Goal: Information Seeking & Learning: Learn about a topic

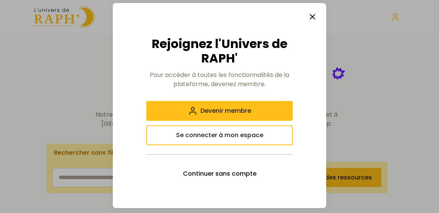
click at [317, 19] on button "button" at bounding box center [312, 16] width 15 height 15
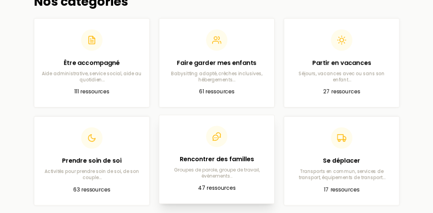
scroll to position [229, 0]
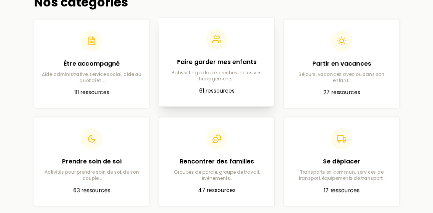
click at [213, 62] on h2 "Faire garder mes enfants" at bounding box center [216, 62] width 103 height 9
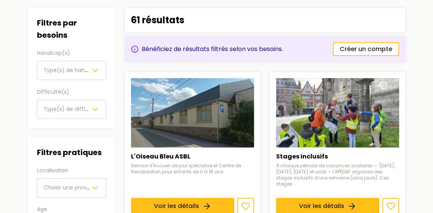
scroll to position [38, 0]
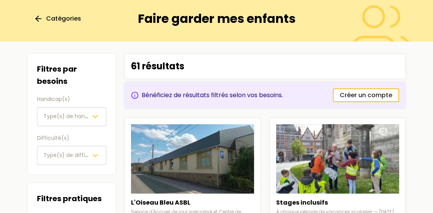
click at [78, 120] on span "Type(s) de handicap(s)" at bounding box center [66, 116] width 47 height 9
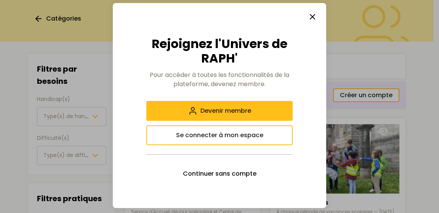
click at [311, 13] on icon "button" at bounding box center [312, 16] width 9 height 9
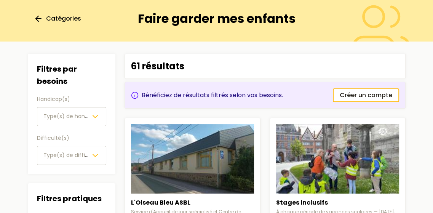
click at [68, 112] on span "Type(s) de handicap(s)" at bounding box center [75, 116] width 64 height 8
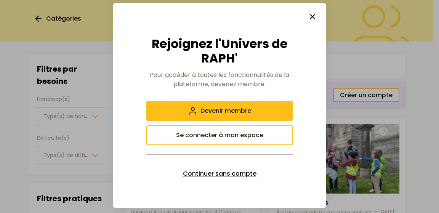
click at [190, 173] on span "Continuer sans compte" at bounding box center [220, 173] width 74 height 9
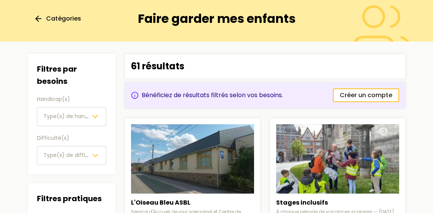
click at [87, 115] on span "Type(s) de handicap(s)" at bounding box center [75, 116] width 64 height 8
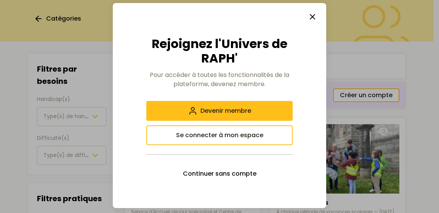
click at [314, 16] on icon "button" at bounding box center [312, 16] width 9 height 9
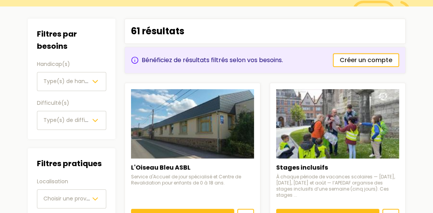
scroll to position [114, 0]
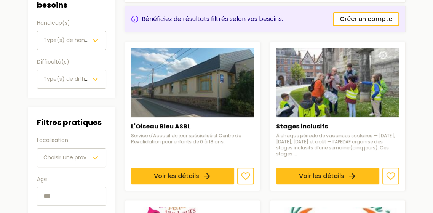
click at [91, 155] on icon "button" at bounding box center [95, 157] width 9 height 9
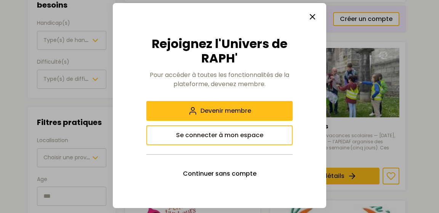
click at [315, 16] on icon "button" at bounding box center [312, 16] width 9 height 9
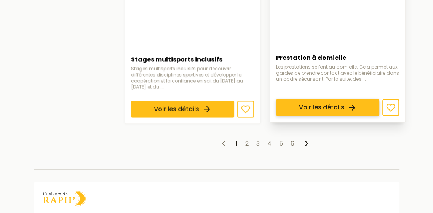
scroll to position [990, 0]
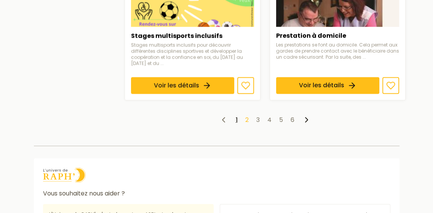
click at [247, 115] on link "2" at bounding box center [246, 119] width 3 height 9
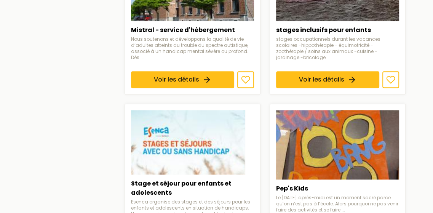
scroll to position [533, 0]
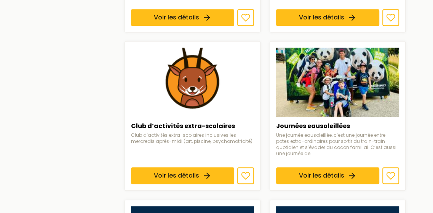
scroll to position [152, 0]
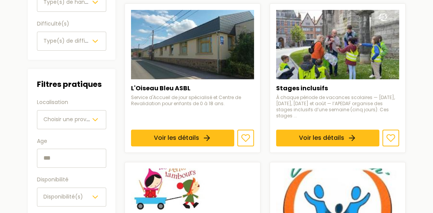
click at [60, 157] on input "text" at bounding box center [71, 158] width 69 height 19
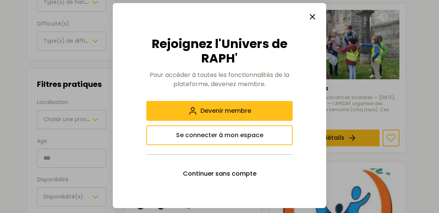
click at [313, 18] on icon "button" at bounding box center [312, 16] width 9 height 9
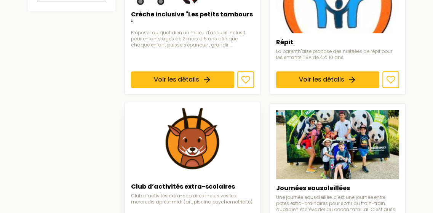
scroll to position [419, 0]
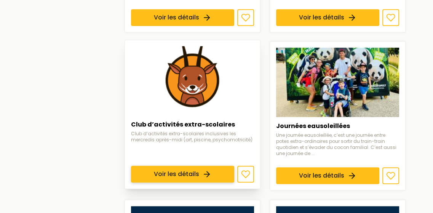
click at [192, 166] on link "Voir les détails" at bounding box center [182, 174] width 103 height 17
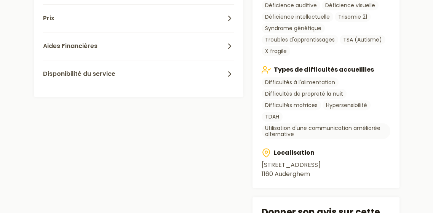
scroll to position [381, 0]
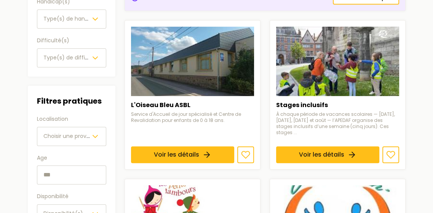
scroll to position [152, 0]
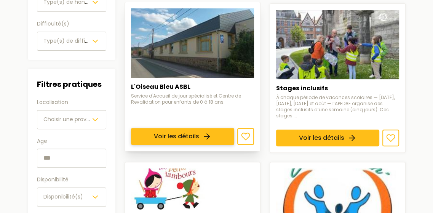
click at [230, 128] on link "Voir les détails" at bounding box center [182, 136] width 103 height 17
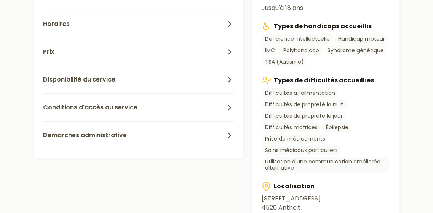
scroll to position [419, 0]
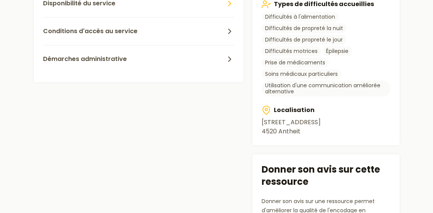
scroll to position [152, 0]
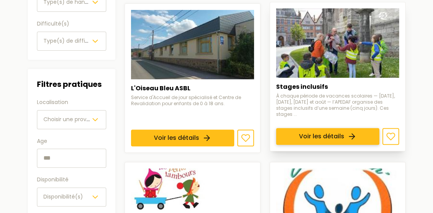
click at [317, 128] on link "Voir les détails" at bounding box center [327, 136] width 103 height 17
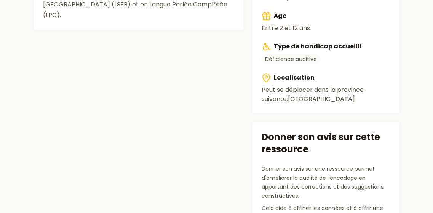
scroll to position [343, 0]
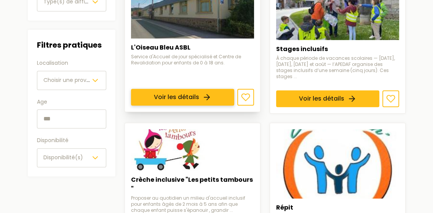
scroll to position [229, 0]
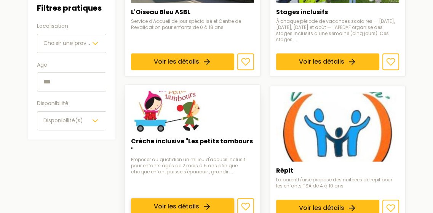
click at [180, 198] on link "Voir les détails" at bounding box center [182, 206] width 103 height 17
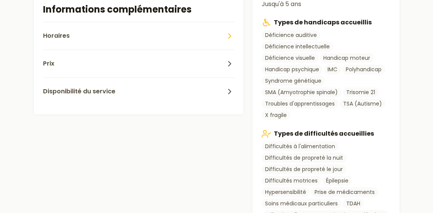
scroll to position [495, 0]
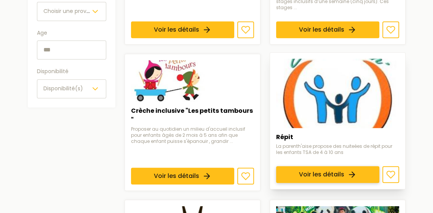
scroll to position [305, 0]
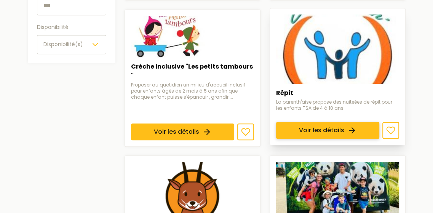
click at [335, 122] on link "Voir les détails" at bounding box center [327, 130] width 103 height 17
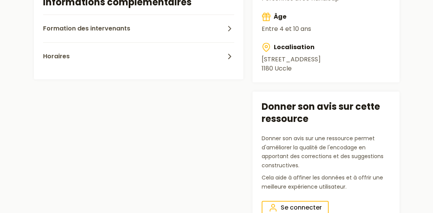
scroll to position [305, 0]
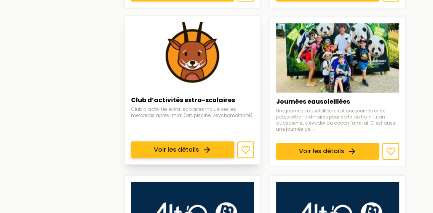
scroll to position [457, 0]
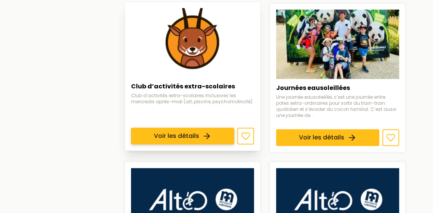
click at [154, 128] on link "Voir les détails" at bounding box center [182, 136] width 103 height 17
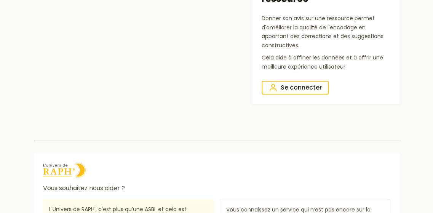
scroll to position [488, 0]
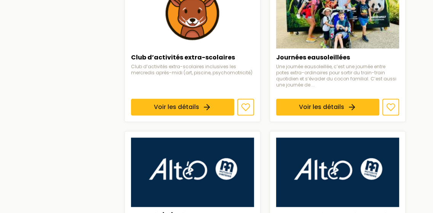
scroll to position [457, 0]
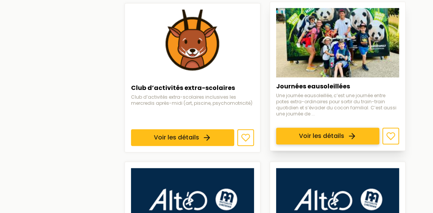
click at [312, 128] on link "Voir les détails" at bounding box center [327, 136] width 103 height 17
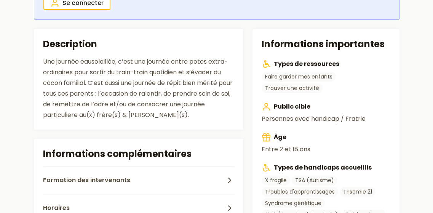
scroll to position [190, 0]
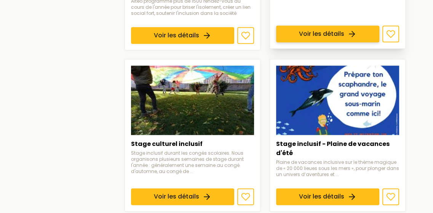
scroll to position [724, 0]
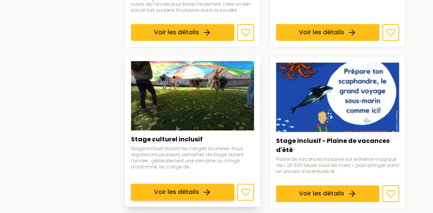
click at [152, 184] on link "Voir les détails" at bounding box center [182, 192] width 103 height 17
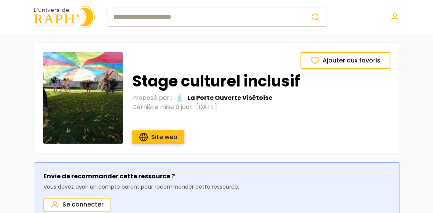
click at [157, 134] on span "Site web" at bounding box center [164, 137] width 26 height 9
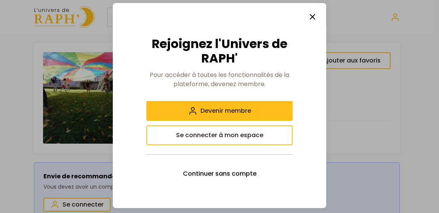
click at [309, 19] on icon "button" at bounding box center [312, 16] width 9 height 9
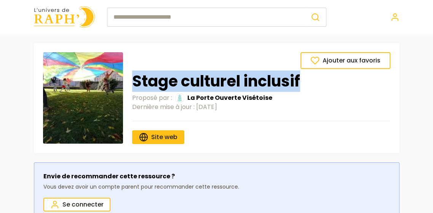
drag, startPoint x: 135, startPoint y: 79, endPoint x: 301, endPoint y: 90, distance: 166.1
click at [301, 90] on h1 "Stage culturel inclusif" at bounding box center [261, 81] width 258 height 18
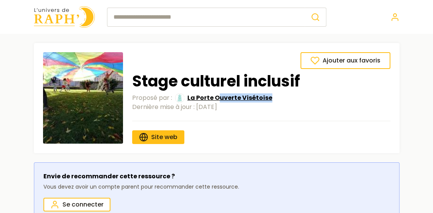
drag, startPoint x: 286, startPoint y: 97, endPoint x: 218, endPoint y: 98, distance: 68.6
click at [218, 99] on div "Proposé par : La Porte Ouverte Visétoise" at bounding box center [261, 97] width 258 height 9
click at [209, 93] on span "La Porte Ouverte Visétoise" at bounding box center [229, 97] width 85 height 9
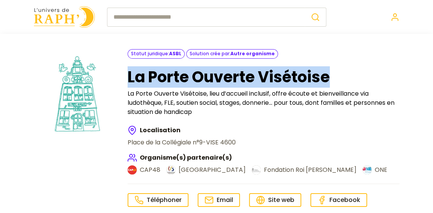
drag, startPoint x: 181, startPoint y: 76, endPoint x: 337, endPoint y: 78, distance: 155.8
click at [337, 78] on div "Statut juridique : ASBL Solution crée par : Autre organisme La Porte Ouverte Vi…" at bounding box center [217, 127] width 366 height 157
copy h1 "La Porte Ouverte Visétoise"
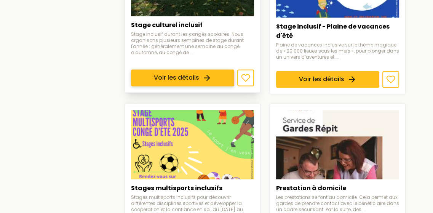
scroll to position [914, 0]
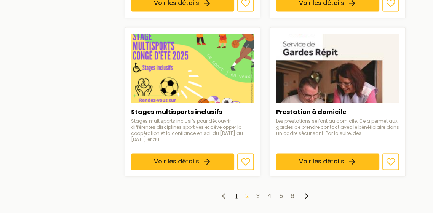
click at [247, 191] on link "2" at bounding box center [246, 195] width 3 height 9
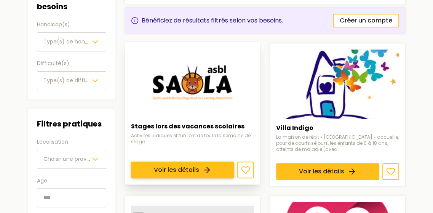
scroll to position [114, 0]
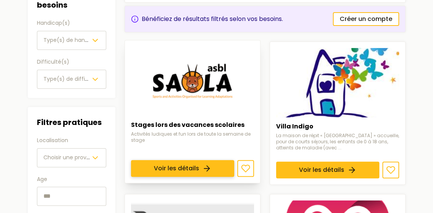
click at [221, 160] on link "Voir les détails" at bounding box center [182, 168] width 103 height 17
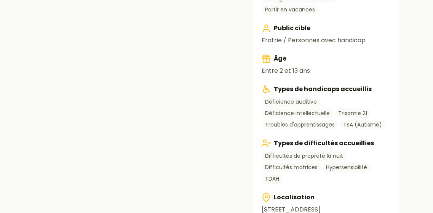
scroll to position [381, 0]
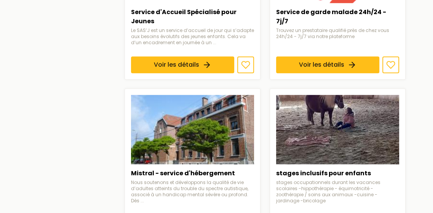
scroll to position [114, 0]
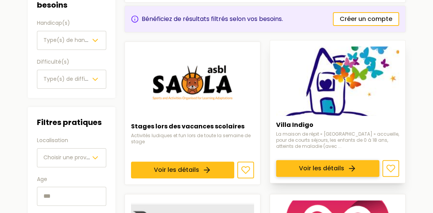
click at [349, 160] on link "Voir les détails" at bounding box center [327, 168] width 103 height 17
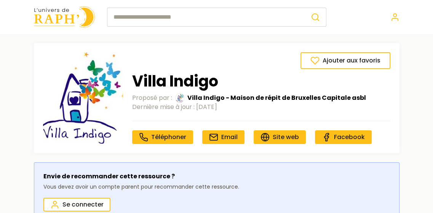
click at [303, 122] on nav "Téléphoner Email Site web Facebook" at bounding box center [261, 132] width 258 height 23
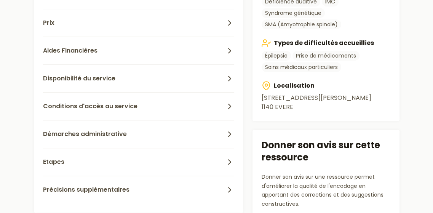
scroll to position [419, 0]
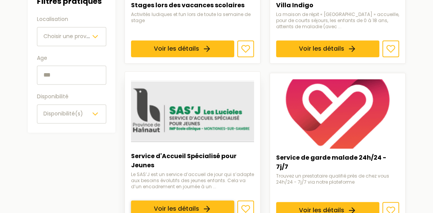
scroll to position [267, 0]
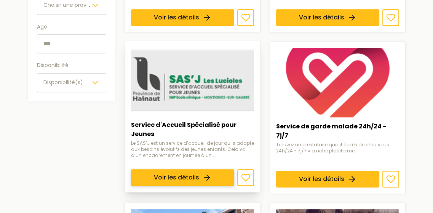
click at [187, 169] on link "Voir les détails" at bounding box center [182, 177] width 103 height 17
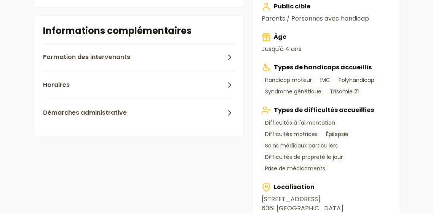
scroll to position [495, 0]
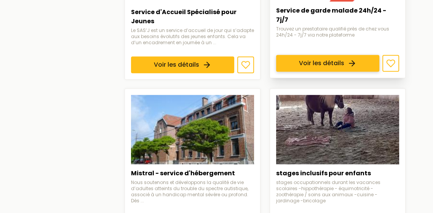
scroll to position [457, 0]
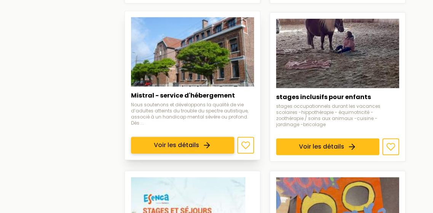
click at [214, 137] on link "Voir les détails" at bounding box center [182, 145] width 103 height 17
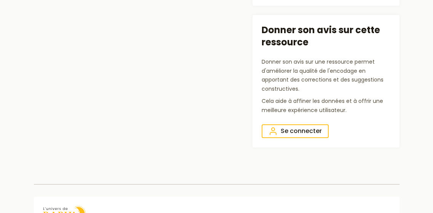
scroll to position [419, 0]
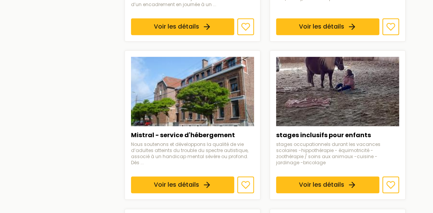
scroll to position [457, 0]
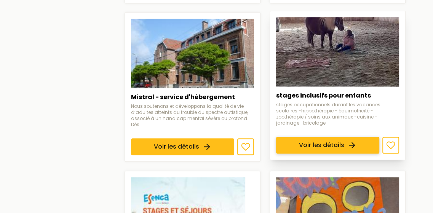
click at [333, 137] on link "Voir les détails" at bounding box center [327, 145] width 103 height 17
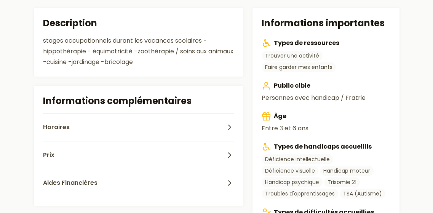
scroll to position [229, 0]
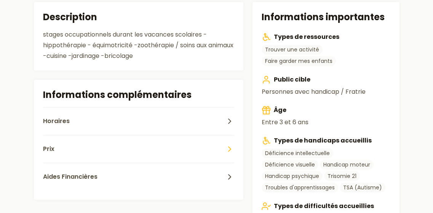
click at [227, 142] on button "Prix" at bounding box center [138, 149] width 191 height 28
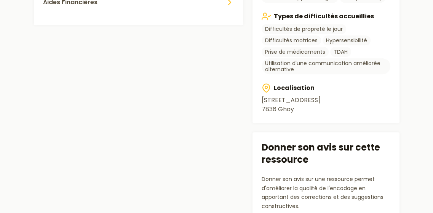
scroll to position [419, 0]
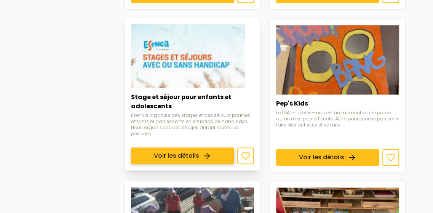
scroll to position [609, 0]
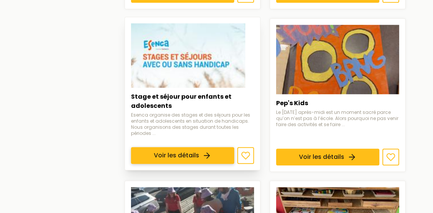
click at [166, 147] on link "Voir les détails" at bounding box center [182, 155] width 103 height 17
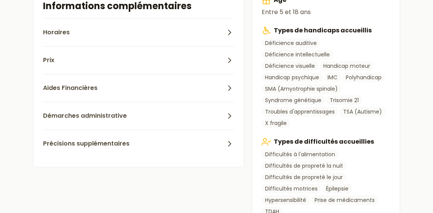
scroll to position [381, 0]
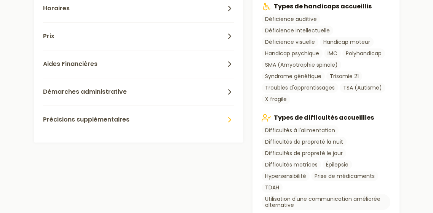
click at [169, 133] on button "Précisions supplémentaires" at bounding box center [138, 120] width 191 height 28
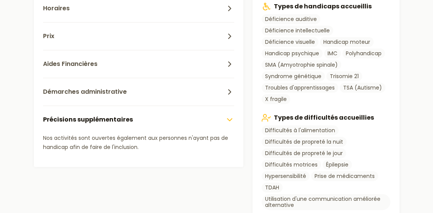
click at [164, 132] on button "Précisions supplémentaires" at bounding box center [138, 120] width 191 height 28
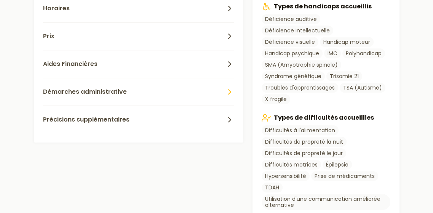
click at [154, 105] on button "Démarches administrative" at bounding box center [138, 92] width 191 height 28
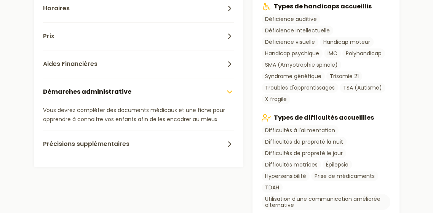
click at [155, 105] on button "Démarches administrative" at bounding box center [138, 92] width 191 height 28
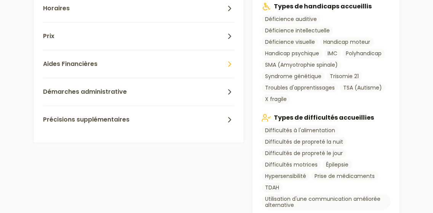
click at [154, 78] on button "Aides Financières" at bounding box center [138, 64] width 191 height 28
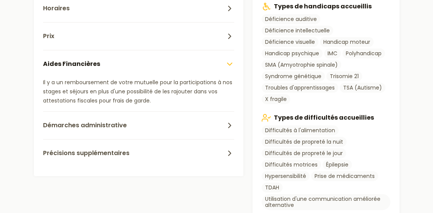
click at [154, 78] on button "Aides Financières" at bounding box center [138, 64] width 191 height 28
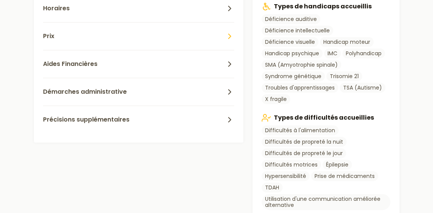
click at [149, 45] on button "Prix" at bounding box center [138, 36] width 191 height 28
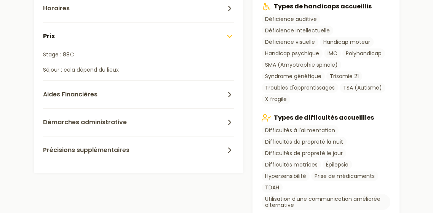
click at [149, 45] on button "Prix" at bounding box center [138, 36] width 191 height 28
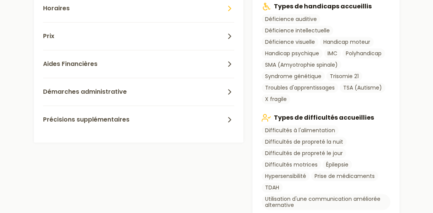
click at [149, 21] on button "Horaires" at bounding box center [138, 8] width 191 height 28
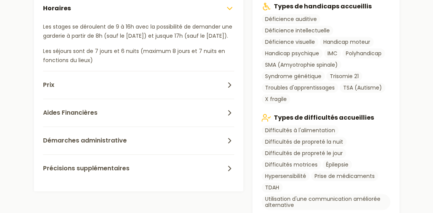
click at [149, 21] on button "Horaires" at bounding box center [138, 8] width 191 height 28
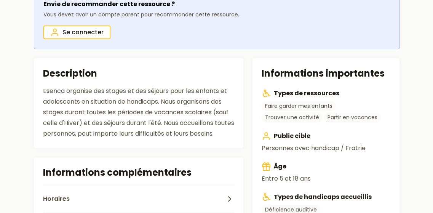
scroll to position [267, 0]
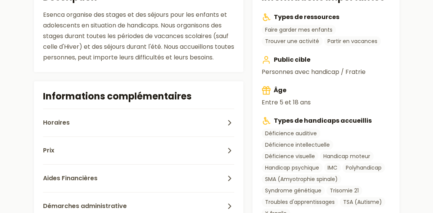
scroll to position [609, 0]
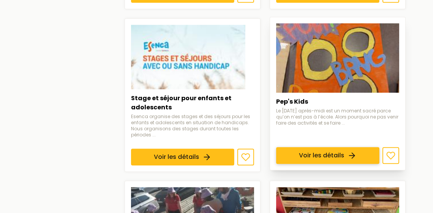
click at [293, 147] on link "Voir les détails" at bounding box center [327, 155] width 103 height 17
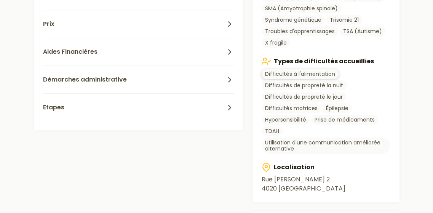
scroll to position [457, 0]
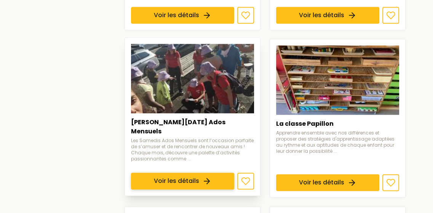
scroll to position [800, 0]
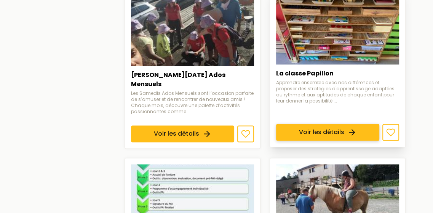
click at [288, 124] on link "Voir les détails" at bounding box center [327, 132] width 103 height 17
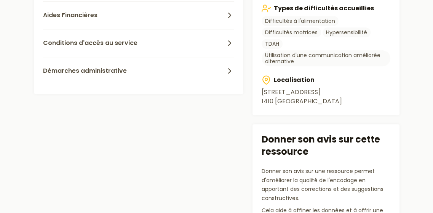
scroll to position [457, 0]
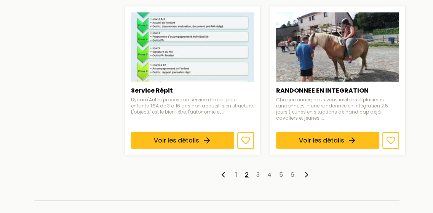
scroll to position [952, 0]
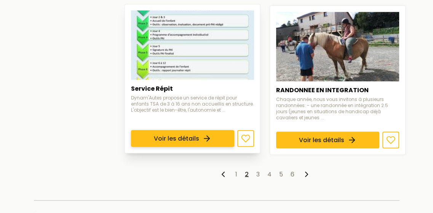
click at [171, 130] on link "Voir les détails" at bounding box center [182, 138] width 103 height 17
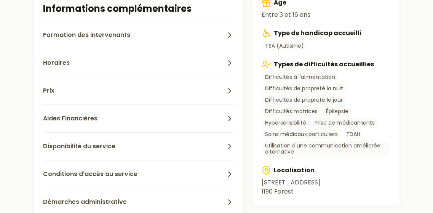
scroll to position [419, 0]
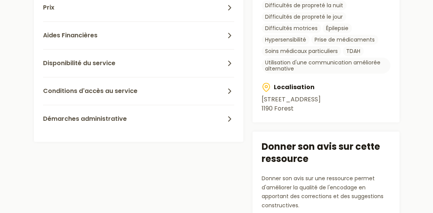
scroll to position [952, 0]
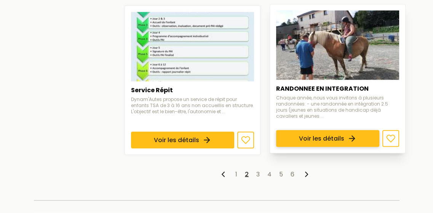
click at [350, 130] on link "Voir les détails" at bounding box center [327, 138] width 103 height 17
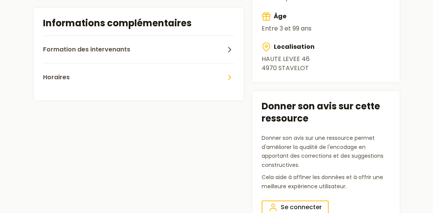
scroll to position [152, 0]
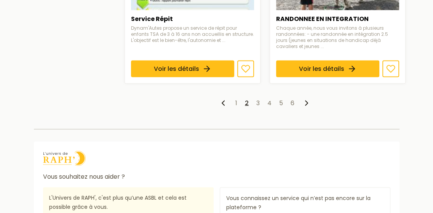
scroll to position [1028, 0]
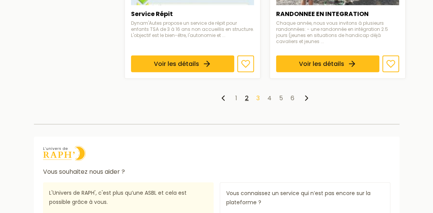
click at [258, 93] on link "3" at bounding box center [257, 97] width 3 height 9
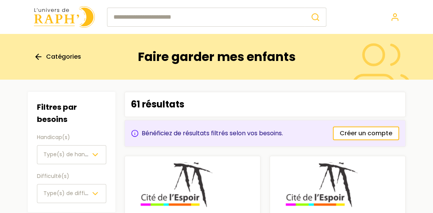
scroll to position [114, 0]
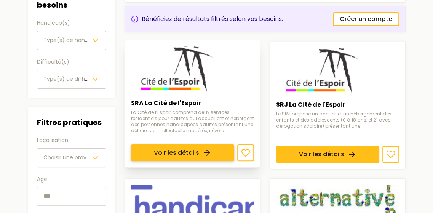
click at [185, 144] on link "Voir les détails" at bounding box center [182, 152] width 103 height 17
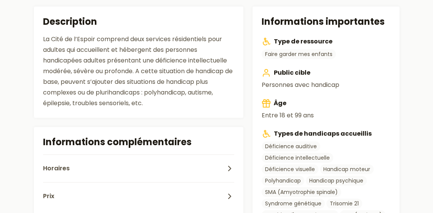
scroll to position [267, 0]
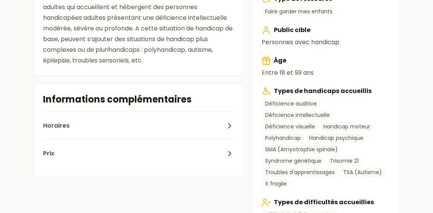
scroll to position [114, 0]
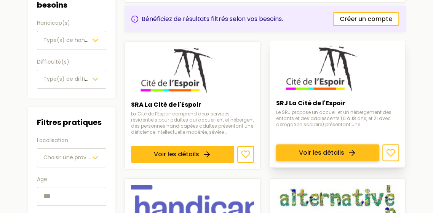
click at [311, 144] on link "Voir les détails" at bounding box center [327, 152] width 103 height 17
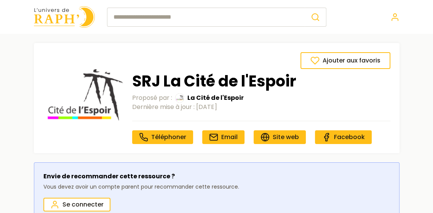
scroll to position [267, 0]
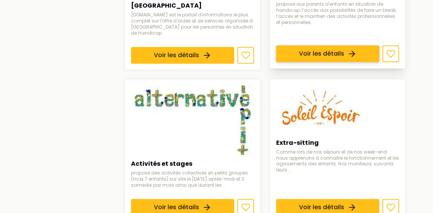
scroll to position [419, 0]
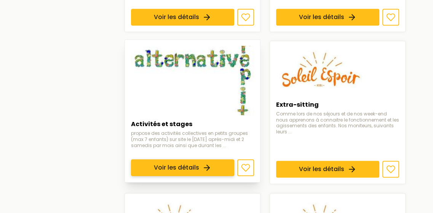
click at [152, 159] on link "Voir les détails" at bounding box center [182, 167] width 103 height 17
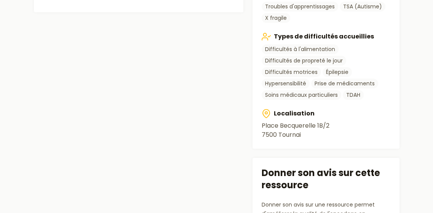
scroll to position [457, 0]
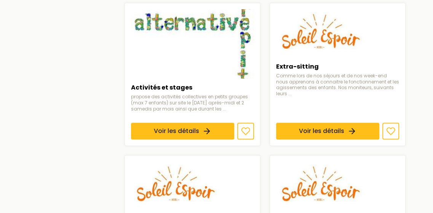
scroll to position [419, 0]
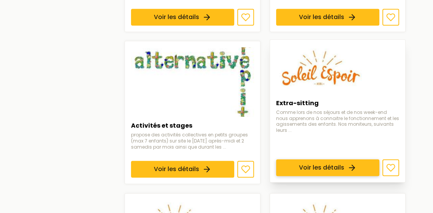
click at [320, 159] on link "Voir les détails" at bounding box center [327, 167] width 103 height 17
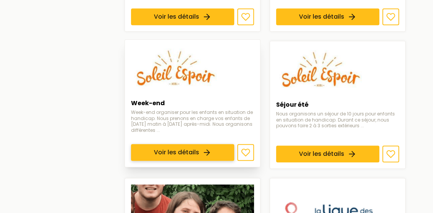
click at [153, 144] on link "Voir les détails" at bounding box center [182, 152] width 103 height 17
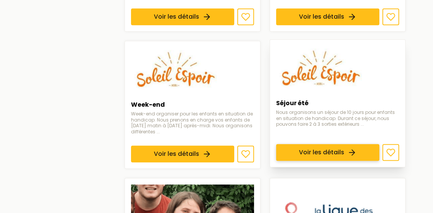
click at [291, 144] on link "Voir les détails" at bounding box center [327, 152] width 103 height 17
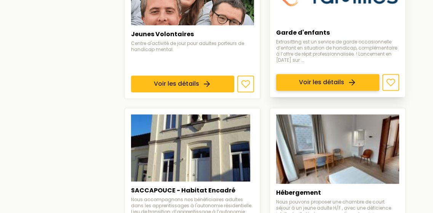
click at [299, 74] on link "Voir les détails" at bounding box center [327, 82] width 103 height 17
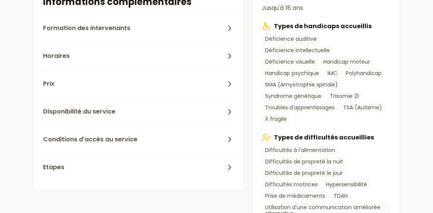
scroll to position [343, 0]
click at [69, 79] on button "Prix" at bounding box center [138, 84] width 191 height 28
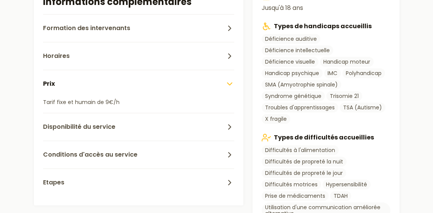
click at [69, 79] on button "Prix" at bounding box center [138, 84] width 191 height 28
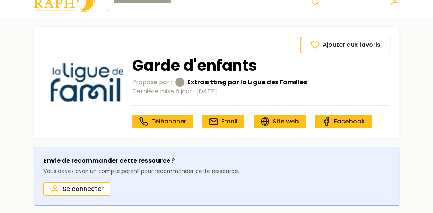
scroll to position [0, 0]
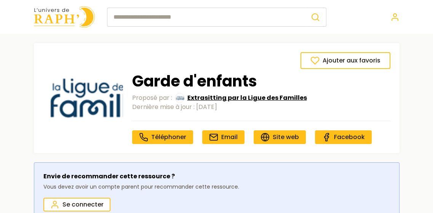
click at [196, 98] on span "Extrasitting par la Ligue des Familles" at bounding box center [247, 97] width 120 height 9
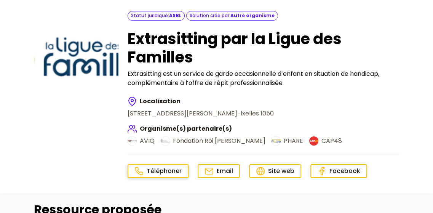
scroll to position [76, 0]
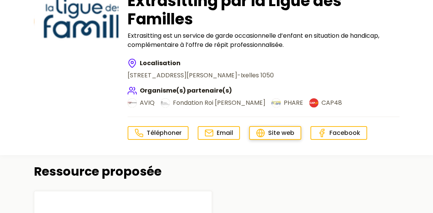
click at [256, 131] on icon at bounding box center [260, 132] width 9 height 9
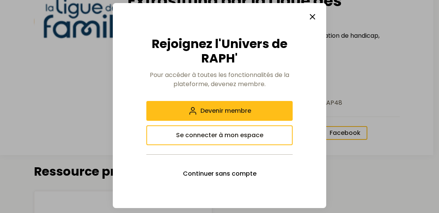
click at [312, 19] on icon "button" at bounding box center [312, 16] width 9 height 9
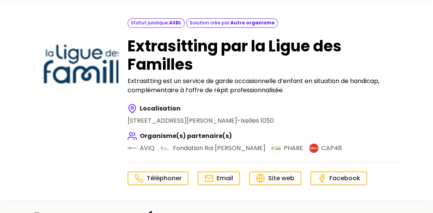
scroll to position [0, 0]
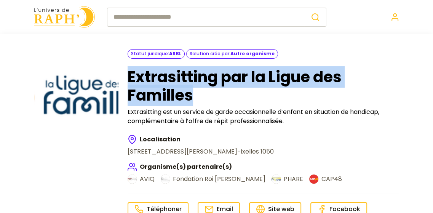
drag, startPoint x: 128, startPoint y: 71, endPoint x: 205, endPoint y: 96, distance: 80.8
click at [205, 96] on div "Statut juridique : ASBL Solution crée par : Autre organisme Extrasitting par la…" at bounding box center [217, 132] width 366 height 166
copy h1 "Extrasitting par la Ligue des Familles"
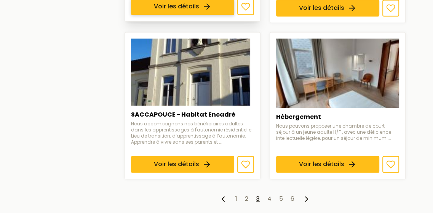
scroll to position [876, 0]
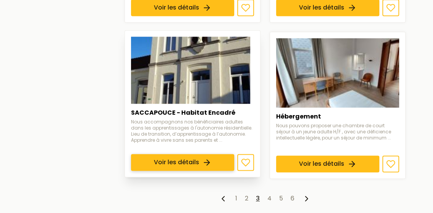
click at [185, 154] on link "Voir les détails" at bounding box center [182, 162] width 103 height 17
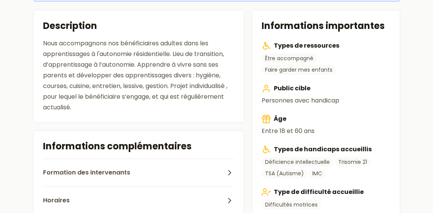
scroll to position [229, 0]
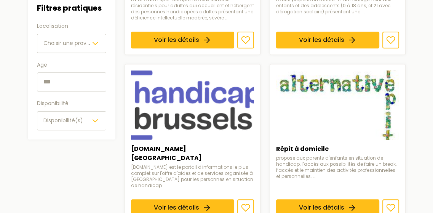
scroll to position [876, 0]
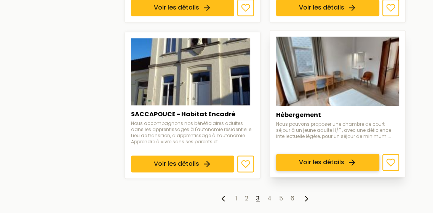
click at [298, 154] on link "Voir les détails" at bounding box center [327, 162] width 103 height 17
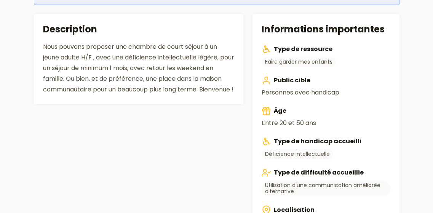
scroll to position [229, 0]
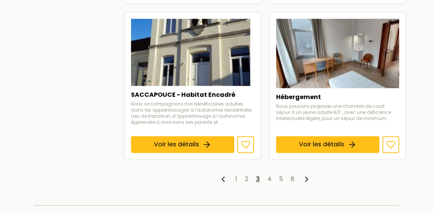
scroll to position [914, 0]
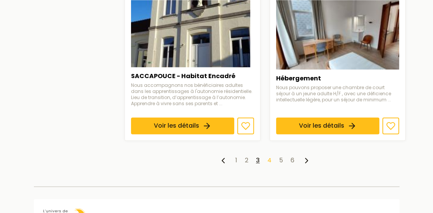
click at [270, 156] on link "4" at bounding box center [269, 160] width 4 height 9
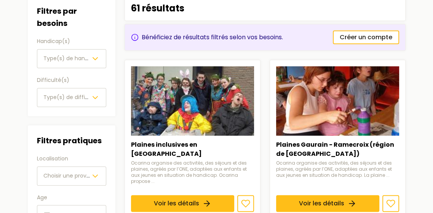
scroll to position [114, 0]
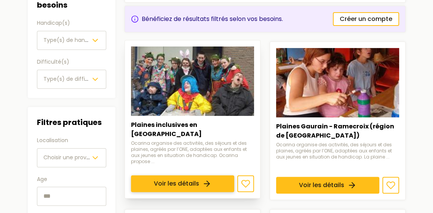
click at [217, 175] on link "Voir les détails" at bounding box center [182, 183] width 103 height 17
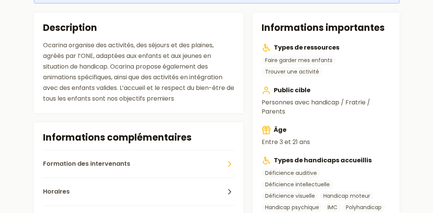
scroll to position [305, 0]
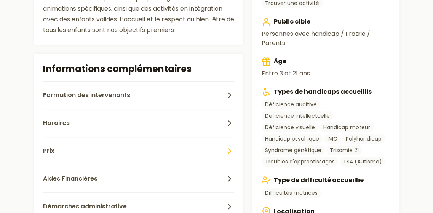
click at [105, 137] on button "Prix" at bounding box center [138, 151] width 191 height 28
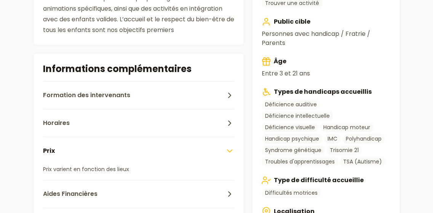
click at [105, 137] on button "Prix" at bounding box center [138, 151] width 191 height 28
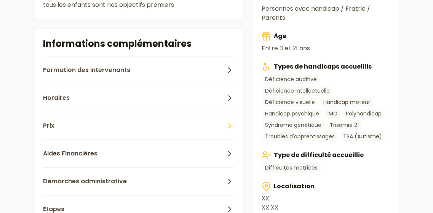
scroll to position [381, 0]
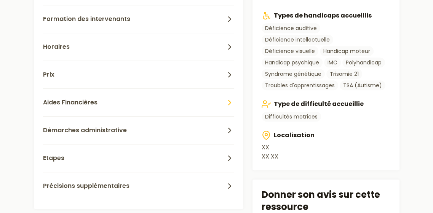
click at [105, 88] on button "Aides Financières" at bounding box center [138, 102] width 191 height 28
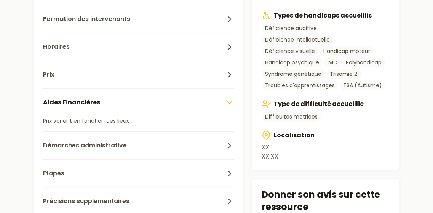
click at [105, 88] on button "Aides Financières" at bounding box center [138, 102] width 191 height 28
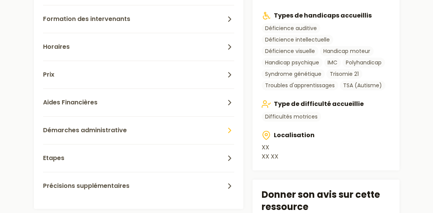
click at [107, 116] on button "Démarches administrative" at bounding box center [138, 130] width 191 height 28
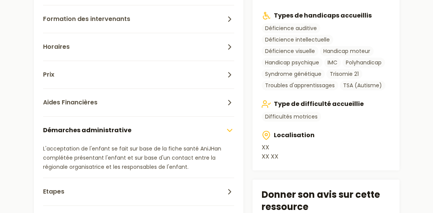
click at [107, 116] on button "Démarches administrative" at bounding box center [138, 130] width 191 height 28
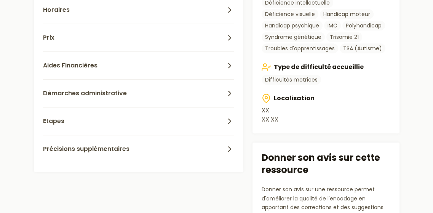
scroll to position [419, 0]
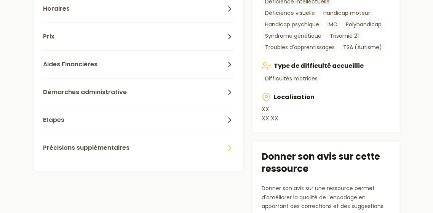
click at [110, 143] on span "Précisions supplémentaires" at bounding box center [86, 147] width 86 height 9
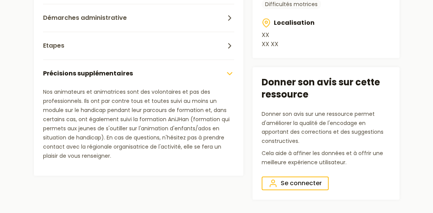
scroll to position [495, 0]
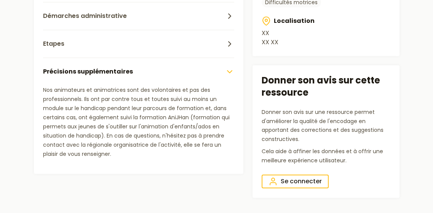
click at [112, 58] on button "Précisions supplémentaires" at bounding box center [138, 72] width 191 height 28
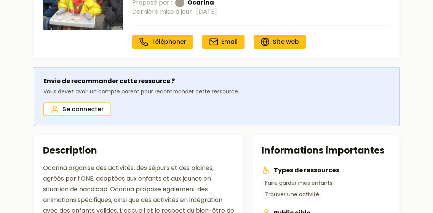
scroll to position [38, 0]
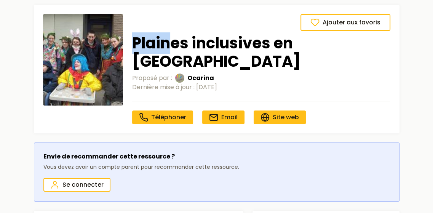
drag, startPoint x: 140, startPoint y: 46, endPoint x: 169, endPoint y: 48, distance: 28.7
click at [169, 48] on div "Ajouter aux favoris Plaines inclusives en Wallonie Proposé par : [PERSON_NAME] …" at bounding box center [216, 69] width 347 height 110
drag, startPoint x: 219, startPoint y: 60, endPoint x: 189, endPoint y: 59, distance: 30.1
click at [189, 74] on div "Proposé par : Ocarina" at bounding box center [261, 78] width 258 height 9
copy span "Ocarina"
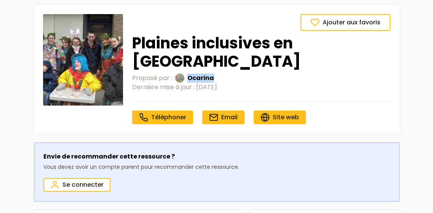
copy span "Ocarina"
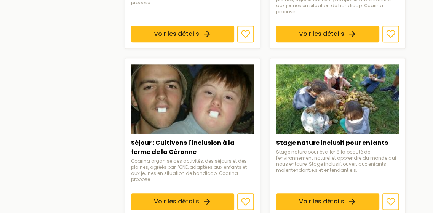
scroll to position [648, 0]
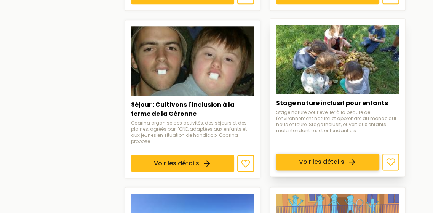
click at [361, 153] on link "Voir les détails" at bounding box center [327, 161] width 103 height 17
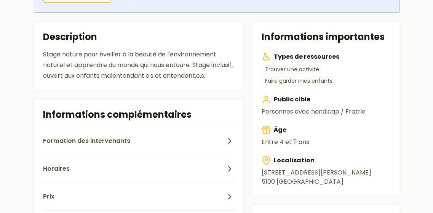
scroll to position [229, 0]
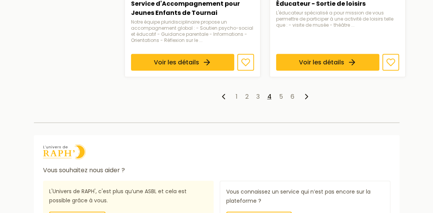
scroll to position [1105, 0]
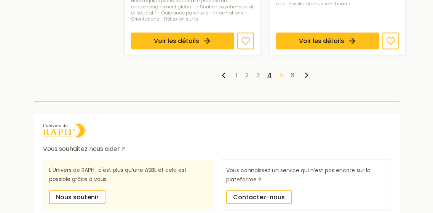
click at [280, 71] on link "5" at bounding box center [281, 75] width 4 height 9
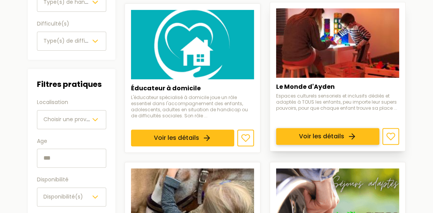
scroll to position [190, 0]
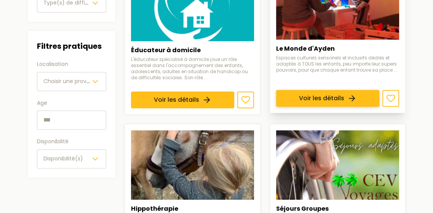
click at [288, 90] on link "Voir les détails" at bounding box center [327, 98] width 103 height 17
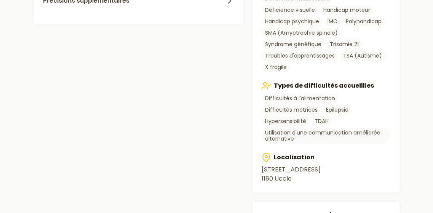
scroll to position [419, 0]
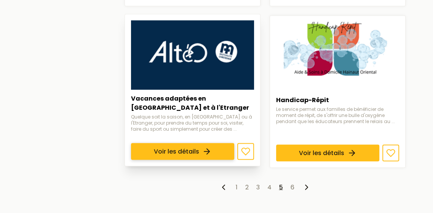
scroll to position [952, 0]
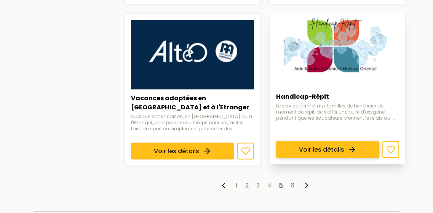
click at [308, 141] on link "Voir les détails" at bounding box center [327, 149] width 103 height 17
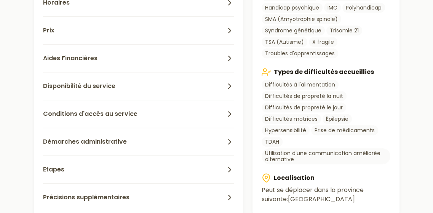
scroll to position [419, 0]
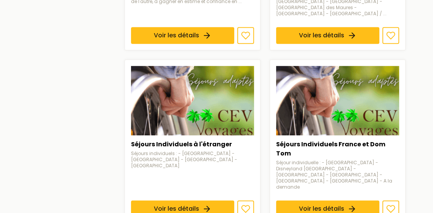
scroll to position [952, 0]
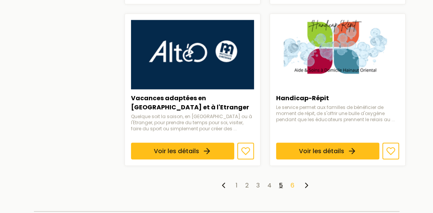
click at [292, 181] on link "6" at bounding box center [293, 185] width 4 height 9
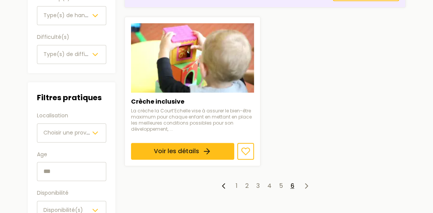
scroll to position [152, 0]
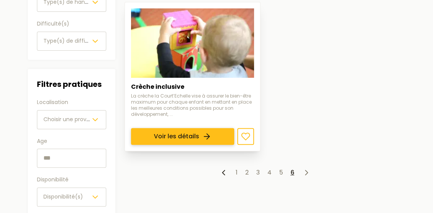
click at [224, 128] on link "Voir les détails" at bounding box center [182, 136] width 103 height 17
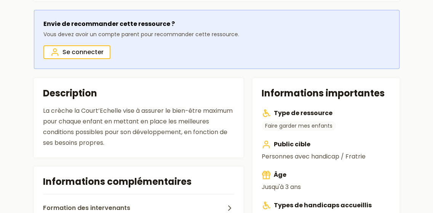
scroll to position [229, 0]
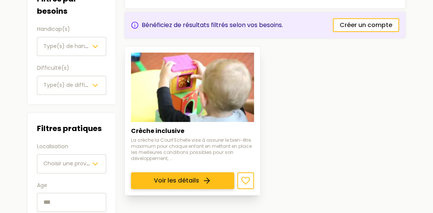
scroll to position [152, 0]
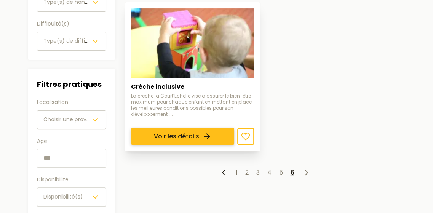
click at [184, 128] on link "Voir les détails" at bounding box center [182, 136] width 103 height 17
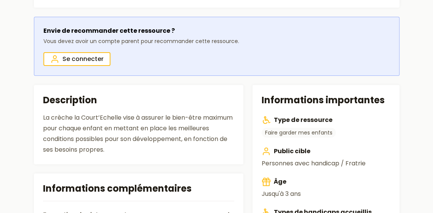
scroll to position [190, 0]
